Goal: Task Accomplishment & Management: Manage account settings

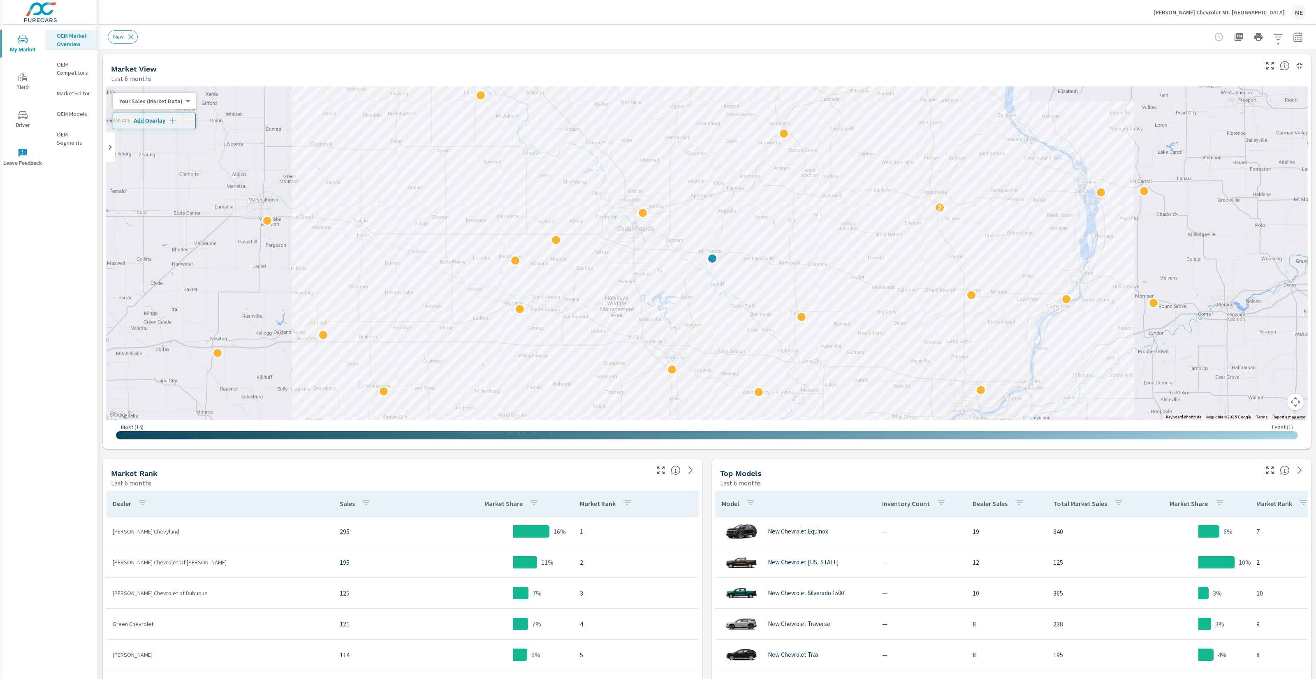
click at [1253, 13] on p "Lynch Chevrolet Mt. Vernon" at bounding box center [1218, 12] width 131 height 7
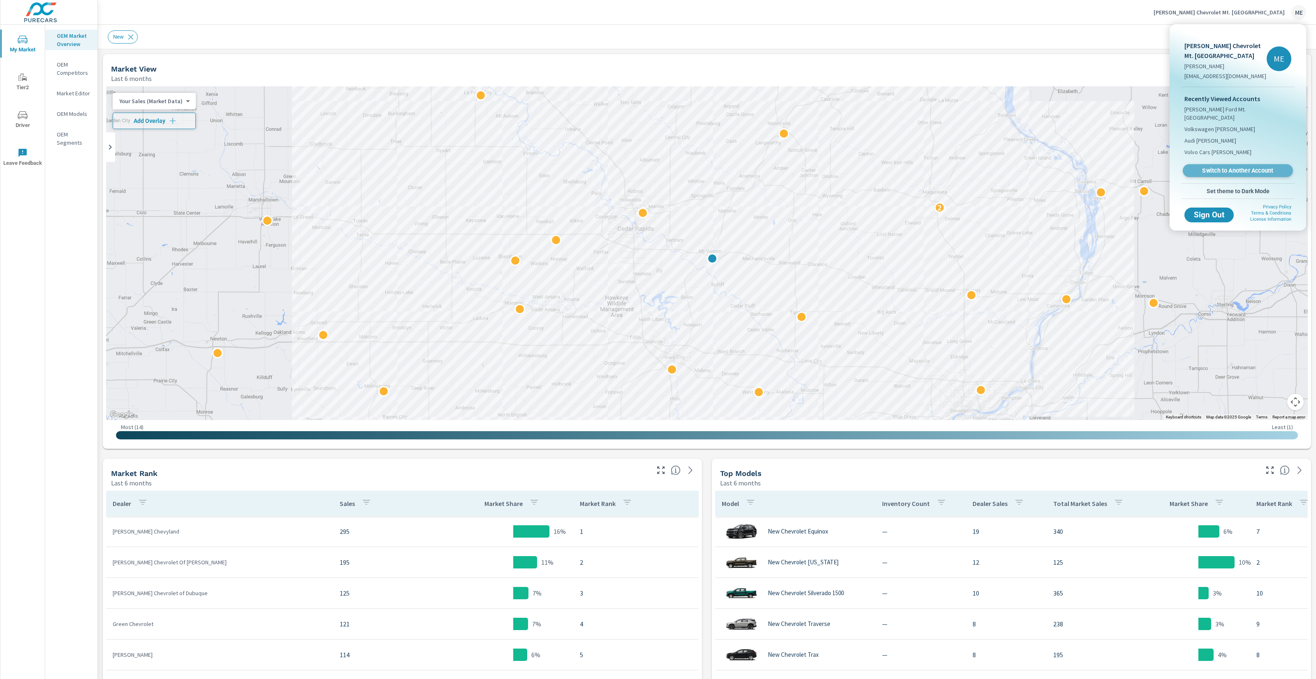
click at [1202, 167] on span "Switch to Another Account" at bounding box center [1237, 171] width 101 height 8
